Goal: Task Accomplishment & Management: Use online tool/utility

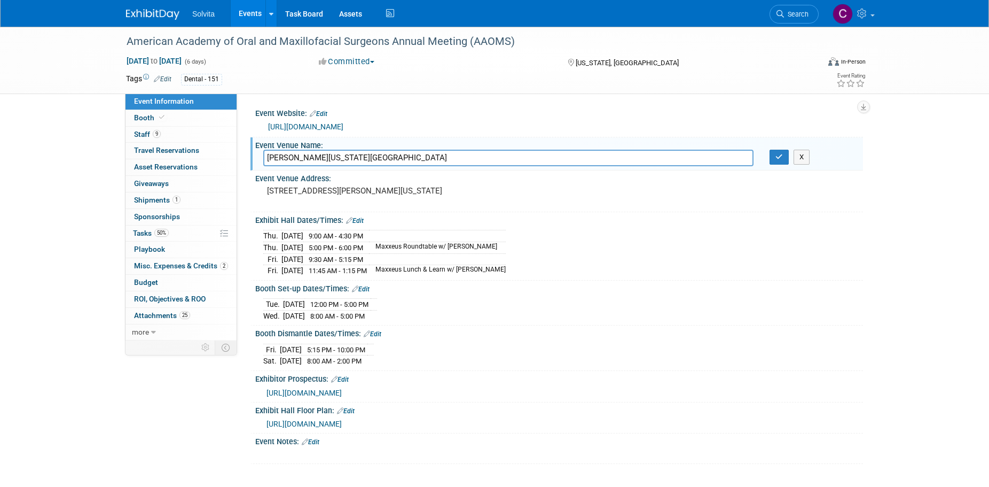
click at [256, 12] on link "Events" at bounding box center [250, 13] width 39 height 27
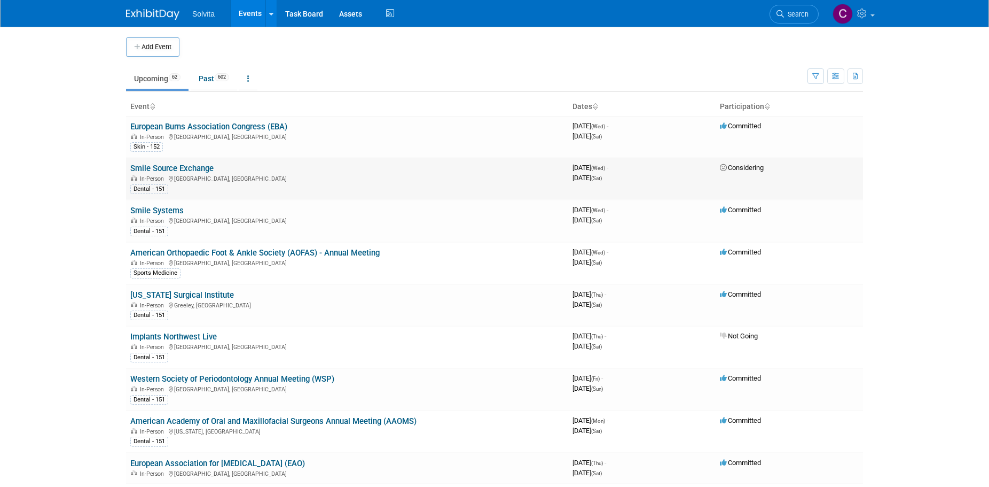
click at [174, 167] on link "Smile Source Exchange" at bounding box center [171, 168] width 83 height 10
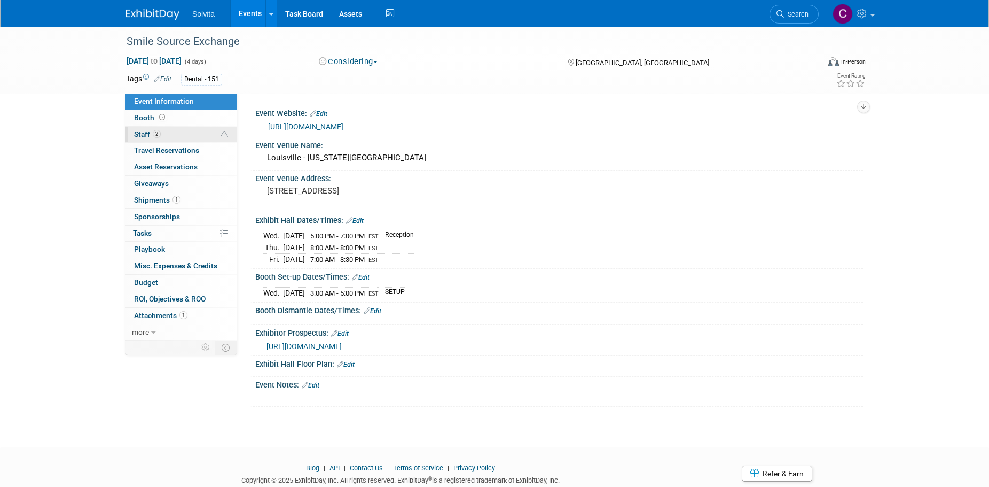
click at [142, 131] on span "Staff 2" at bounding box center [147, 134] width 27 height 9
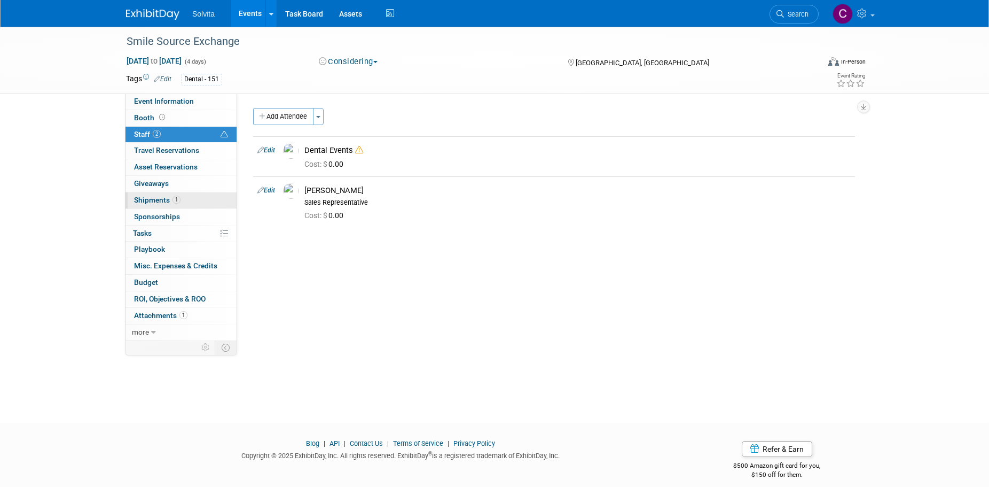
click at [157, 198] on span "Shipments 1" at bounding box center [157, 200] width 46 height 9
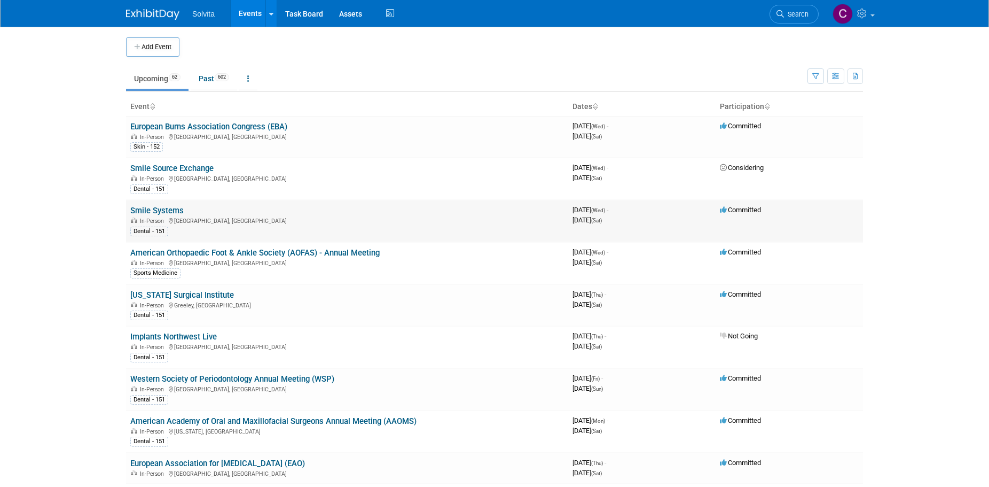
click at [168, 212] on link "Smile Systems" at bounding box center [156, 211] width 53 height 10
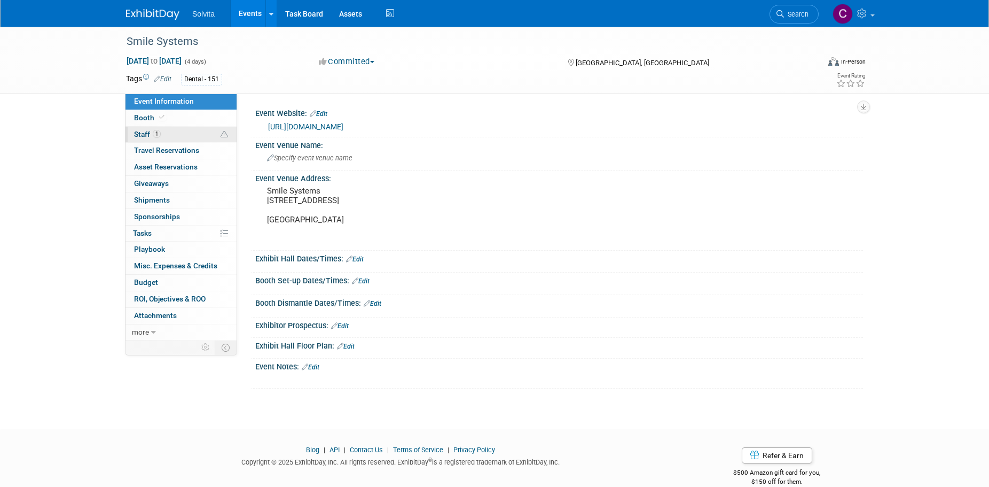
click at [141, 133] on span "Staff 1" at bounding box center [147, 134] width 27 height 9
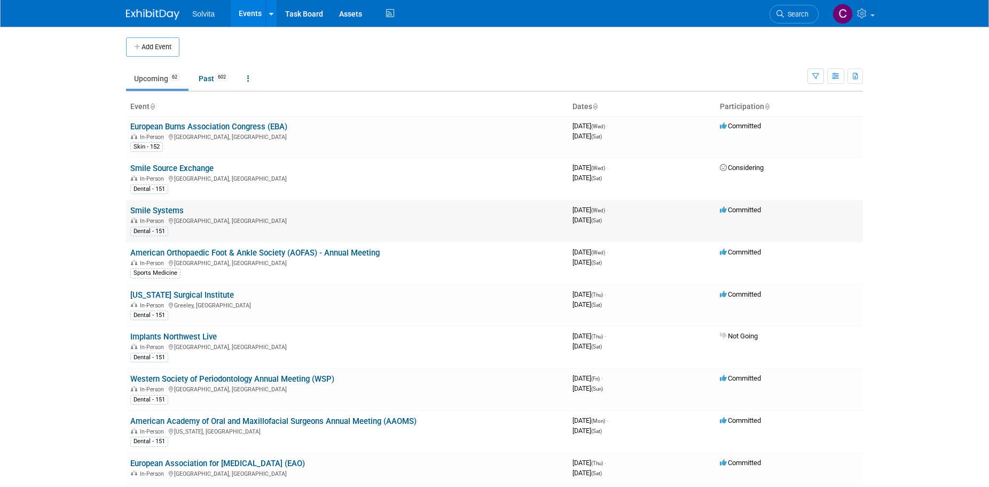
click at [170, 207] on link "Smile Systems" at bounding box center [156, 211] width 53 height 10
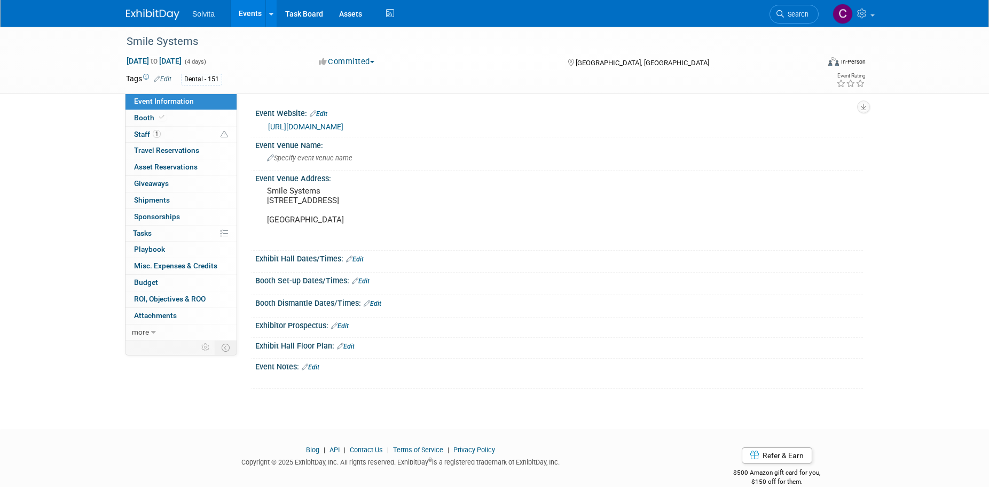
click at [249, 10] on link "Events" at bounding box center [250, 13] width 39 height 27
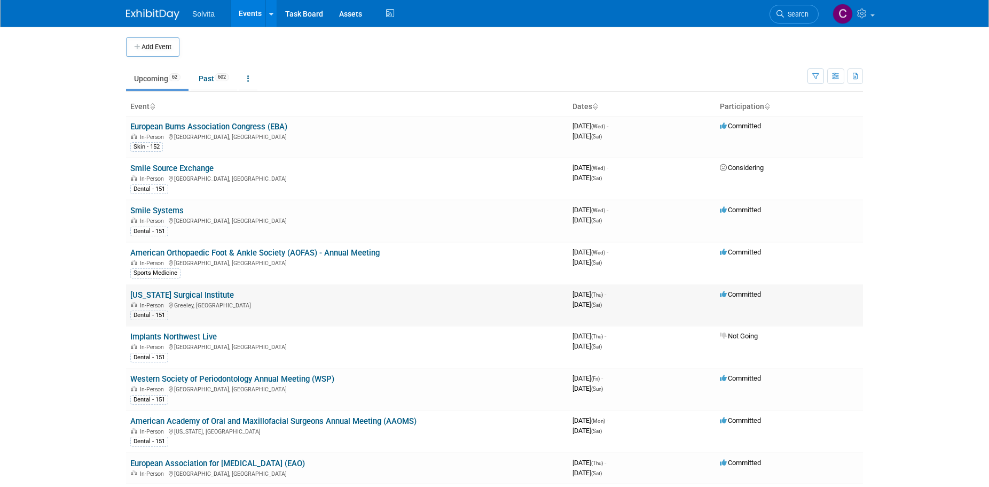
click at [402, 310] on div "Dental - 151" at bounding box center [347, 314] width 434 height 11
click at [175, 294] on link "[US_STATE] Surgical Institute" at bounding box center [182, 295] width 104 height 10
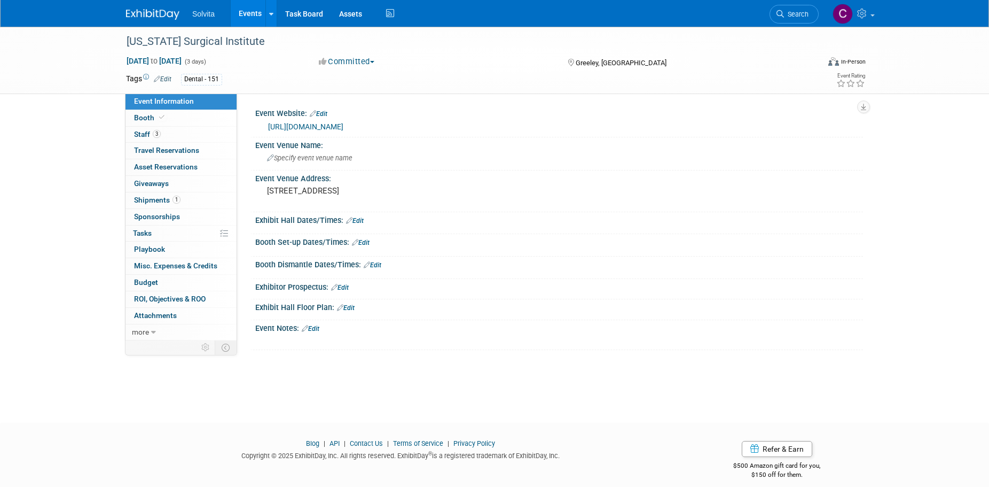
click at [360, 121] on div "[URL][DOMAIN_NAME]" at bounding box center [561, 127] width 587 height 12
click at [344, 125] on link "[URL][DOMAIN_NAME]" at bounding box center [305, 126] width 75 height 9
click at [288, 159] on span "Specify event venue name" at bounding box center [309, 158] width 85 height 8
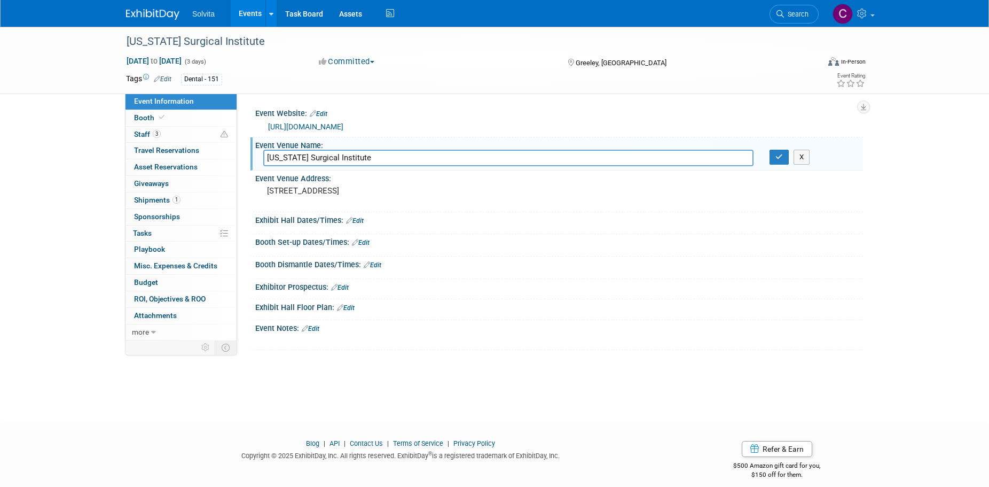
type input "[US_STATE] Surgical Institute"
